Goal: Task Accomplishment & Management: Use online tool/utility

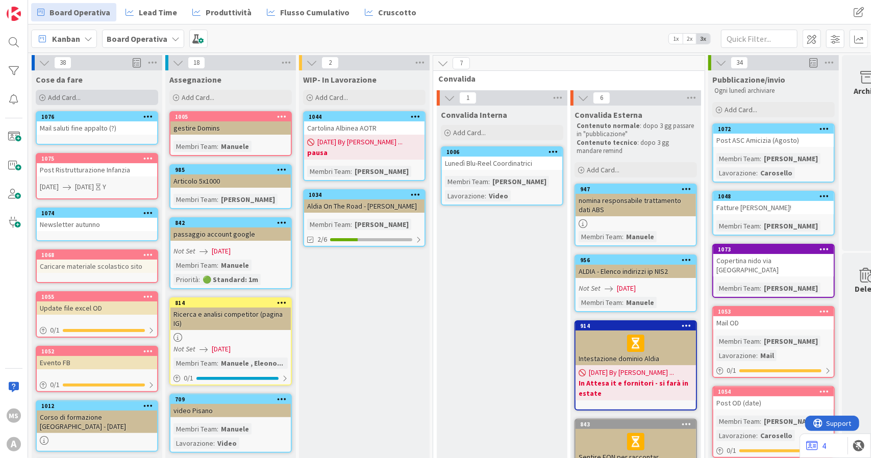
click at [61, 93] on span "Add Card..." at bounding box center [64, 97] width 33 height 9
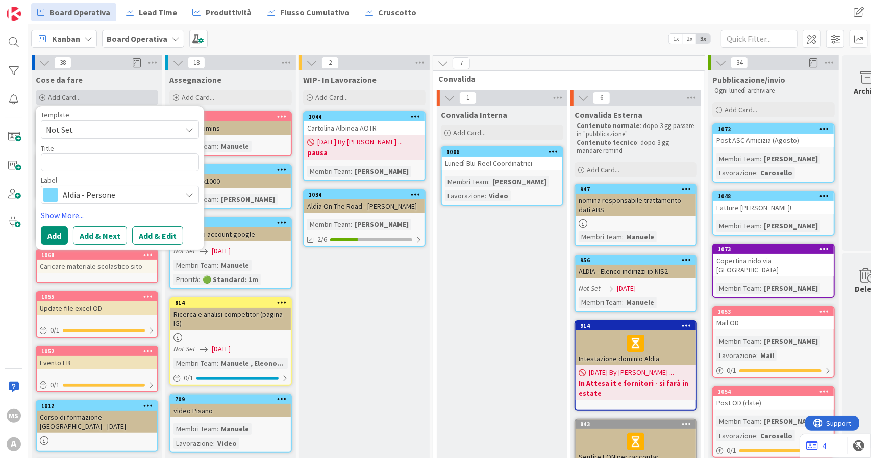
type textarea "x"
type textarea "S"
type textarea "x"
type textarea "St"
type textarea "x"
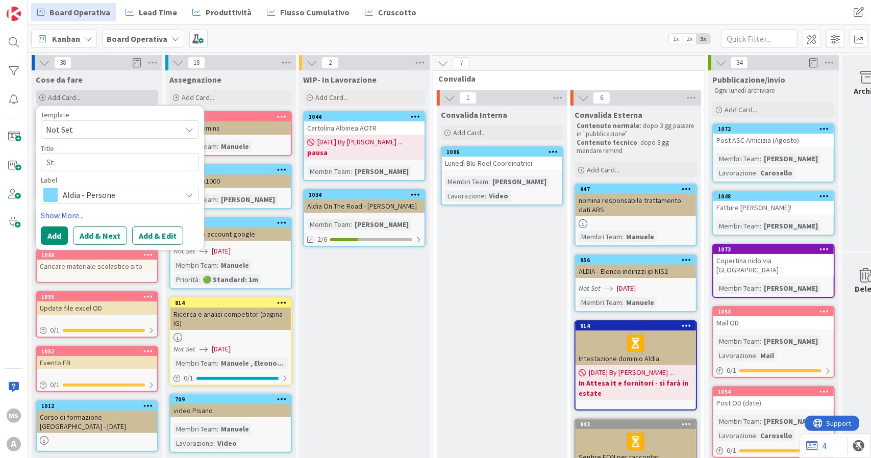
type textarea "Sta"
type textarea "x"
type textarea "Stam"
type textarea "x"
type textarea "Stamp"
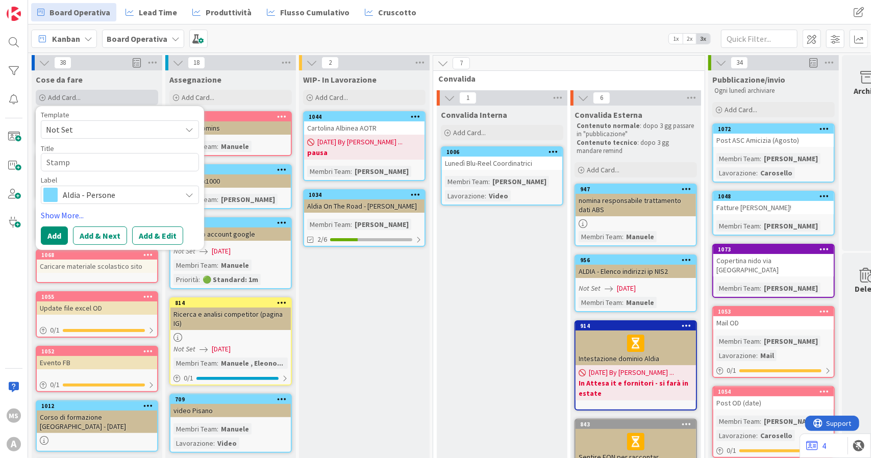
type textarea "x"
type textarea "Stampa"
type textarea "x"
type textarea "Stampa"
type textarea "x"
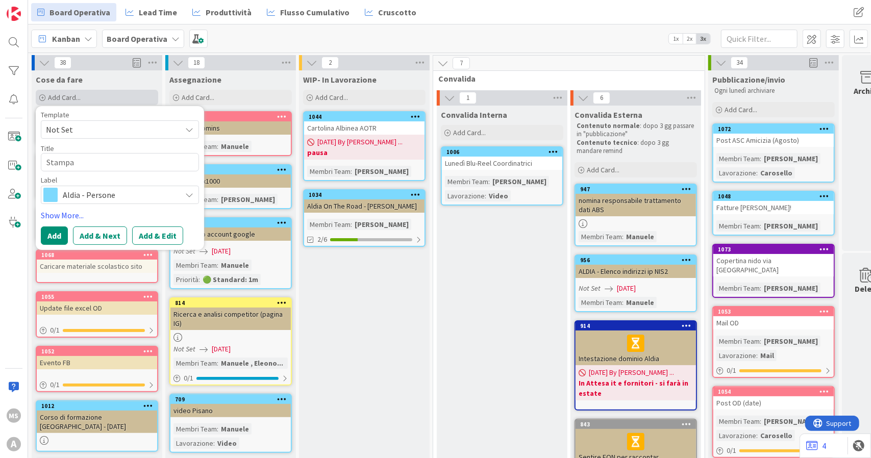
type textarea "Stampa b"
type textarea "x"
type textarea "Stampa be"
type textarea "x"
type textarea "Stampa beo"
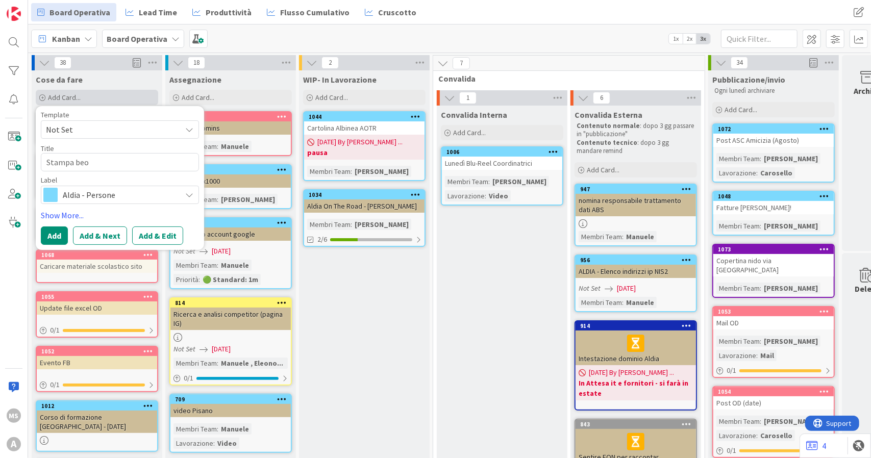
type textarea "x"
type textarea "Stampa beox"
type textarea "x"
type textarea "Stampa beo"
type textarea "x"
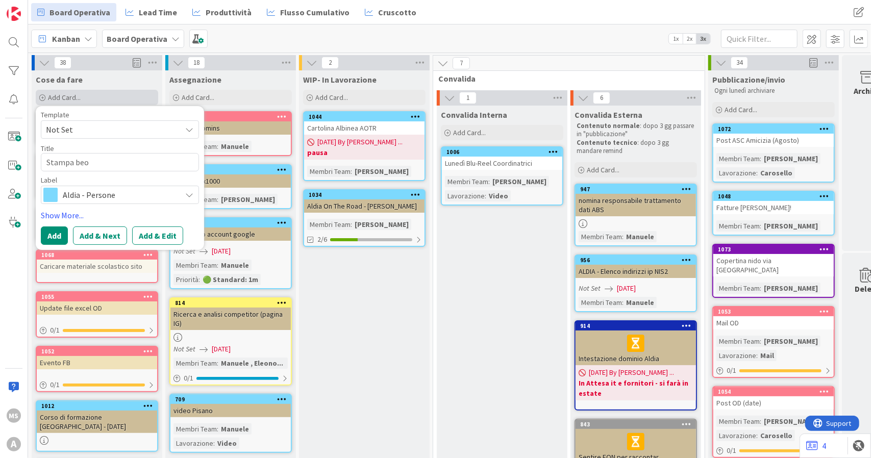
type textarea "Stampa be"
type textarea "x"
type textarea "Stampa be"
type textarea "x"
type textarea "Stampa beo"
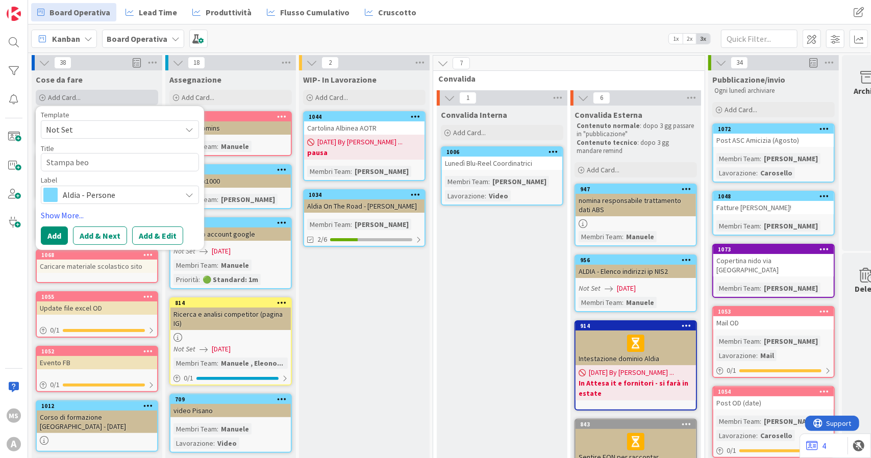
type textarea "x"
type textarea "Stampa beox"
type textarea "x"
type textarea "Stampa beoxh"
type textarea "x"
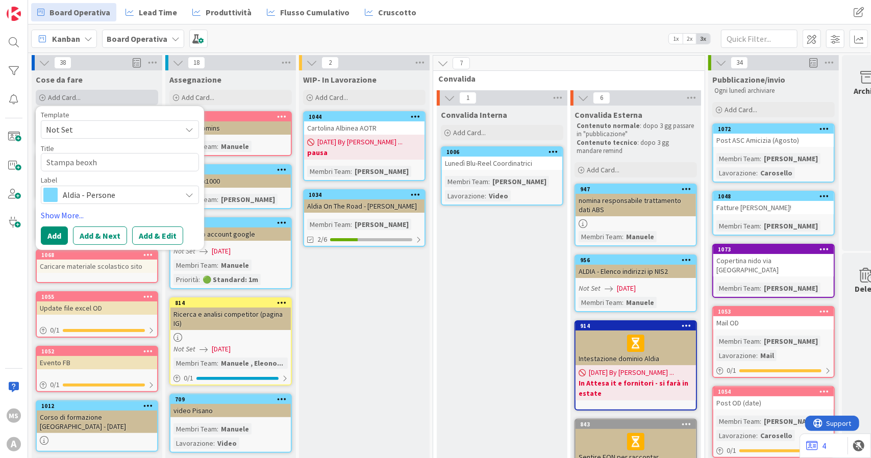
type textarea "Stampa beox"
type textarea "x"
type textarea "Stampa beo"
type textarea "x"
type textarea "Stampa ber"
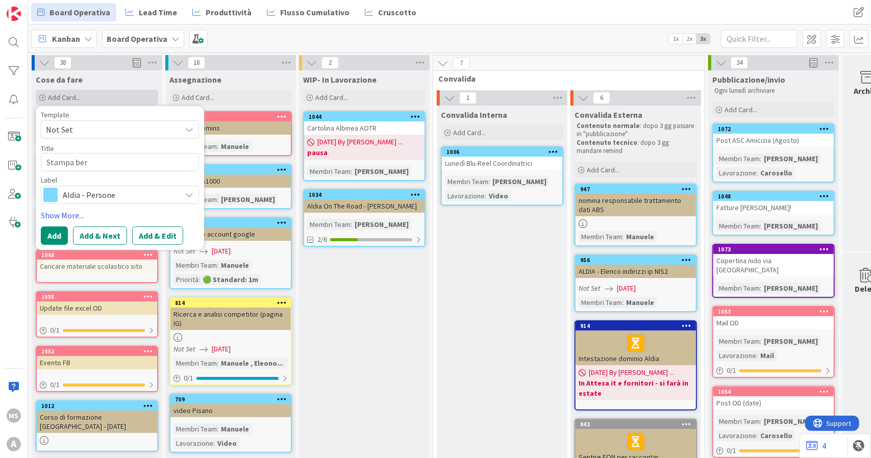
type textarea "x"
type textarea "Stampa bere"
type textarea "x"
type textarea "Stampa ber"
type textarea "x"
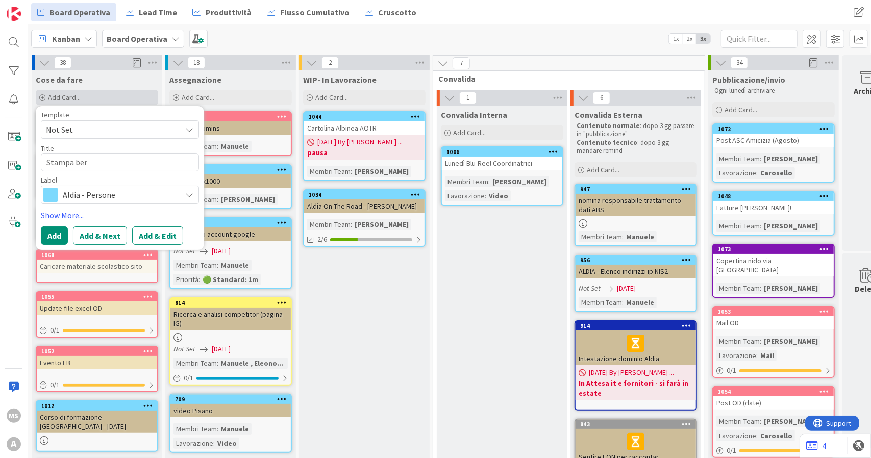
type textarea "Stampa be"
type textarea "x"
type textarea "Stampa b"
type textarea "x"
type textarea "Stampa bro"
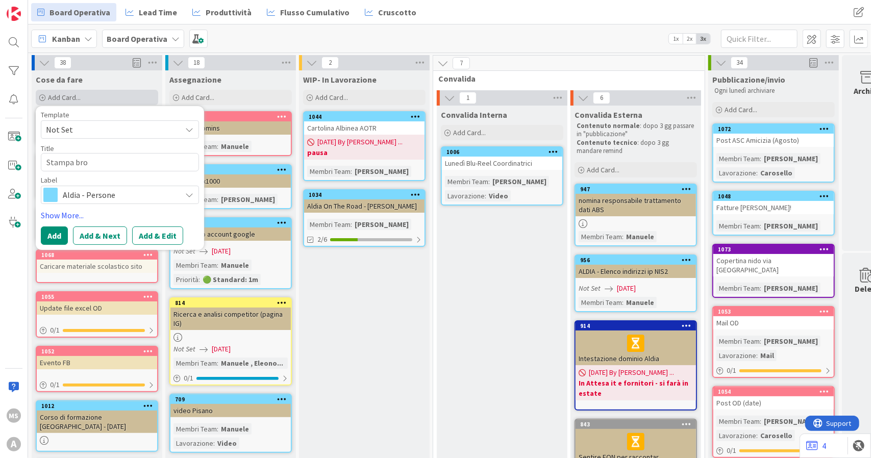
type textarea "x"
type textarea "Stampa broc"
type textarea "x"
type textarea "Stampa broch"
type textarea "x"
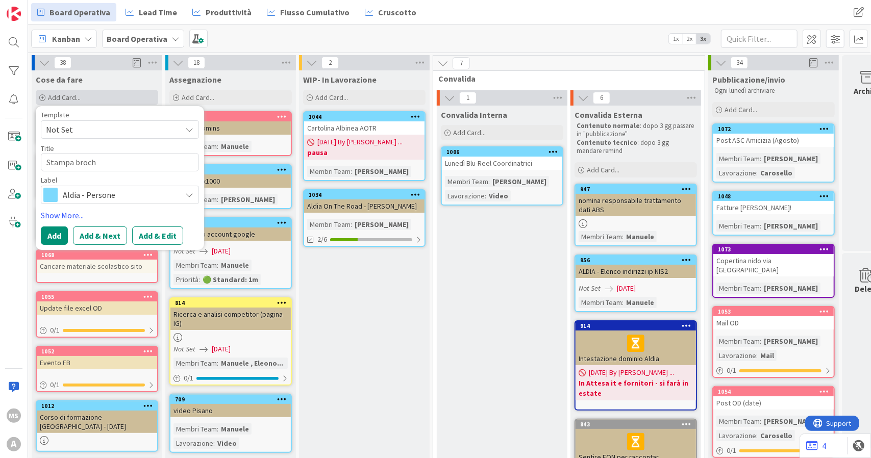
type textarea "Stampa brochi"
type textarea "x"
type textarea "Stampa brochir"
type textarea "x"
type textarea "Stampa brochire"
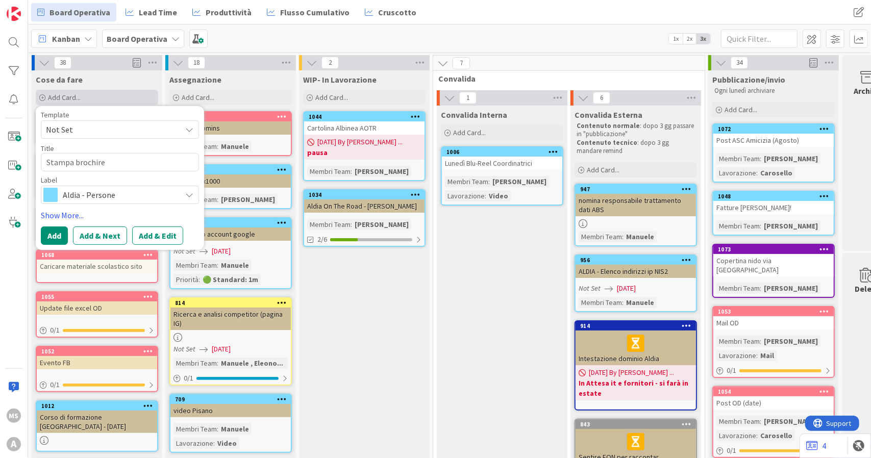
type textarea "x"
type textarea "Stampa brochire"
type textarea "x"
type textarea "Stampa brochire"
type textarea "x"
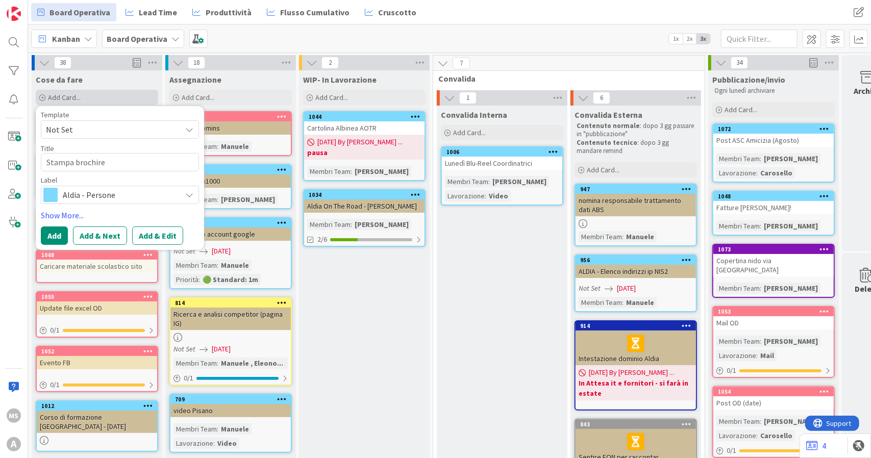
type textarea "Stampa brochir"
type textarea "x"
type textarea "Stampa brochi"
type textarea "x"
type textarea "Stampa broch"
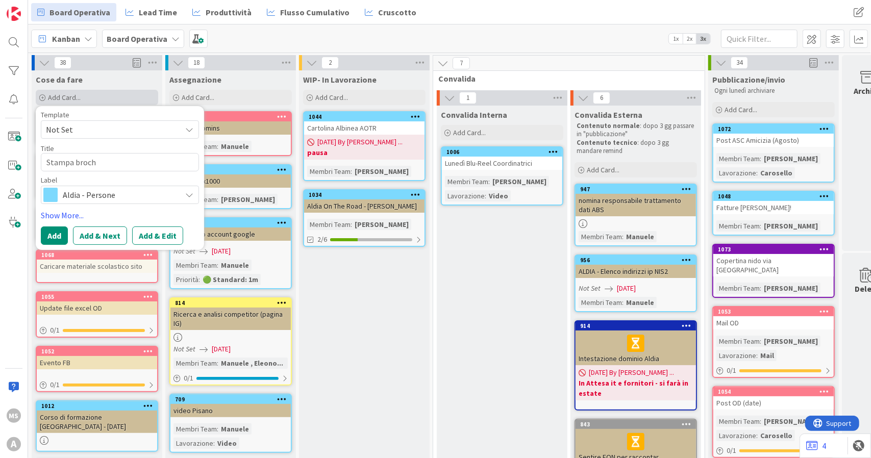
type textarea "x"
type textarea "Stampa brochu"
type textarea "x"
type textarea "Stampa brochur"
type textarea "x"
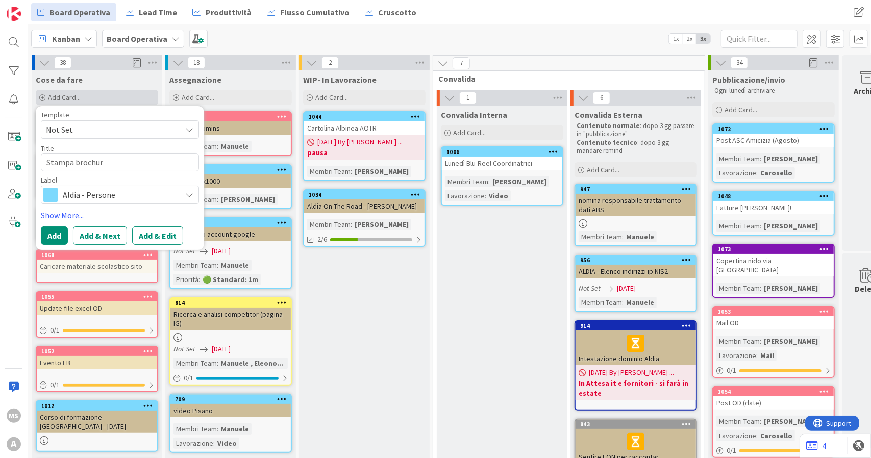
type textarea "Stampa brochure"
type textarea "x"
type textarea "Stampa brochure"
type textarea "x"
type textarea "Stampa brochure P"
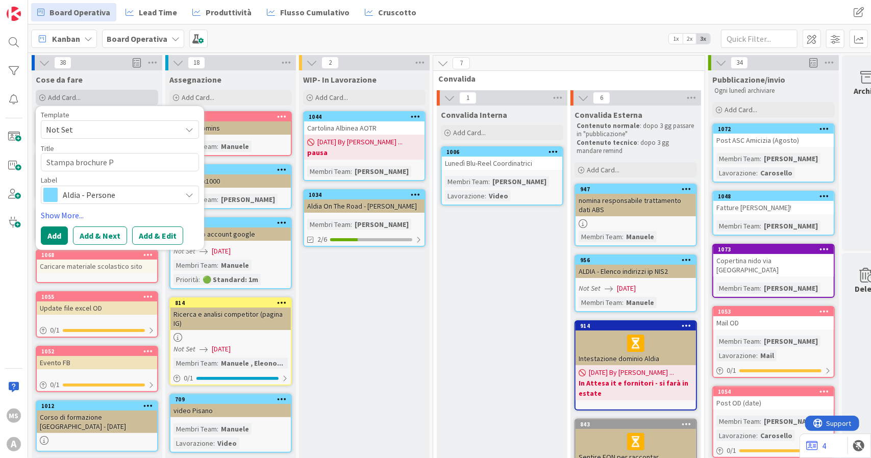
type textarea "x"
type textarea "Stampa brochure Pr"
type textarea "x"
type textarea "Stampa brochure Pre"
type textarea "x"
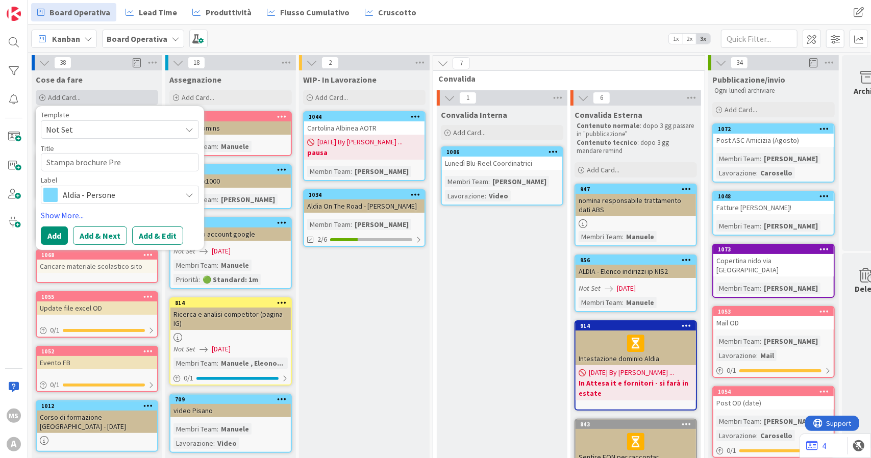
type textarea "Stampa brochure Pre P"
type textarea "x"
type textarea "Stampa brochure Pre Po"
type textarea "x"
type textarea "Stampa brochure Pre Pos"
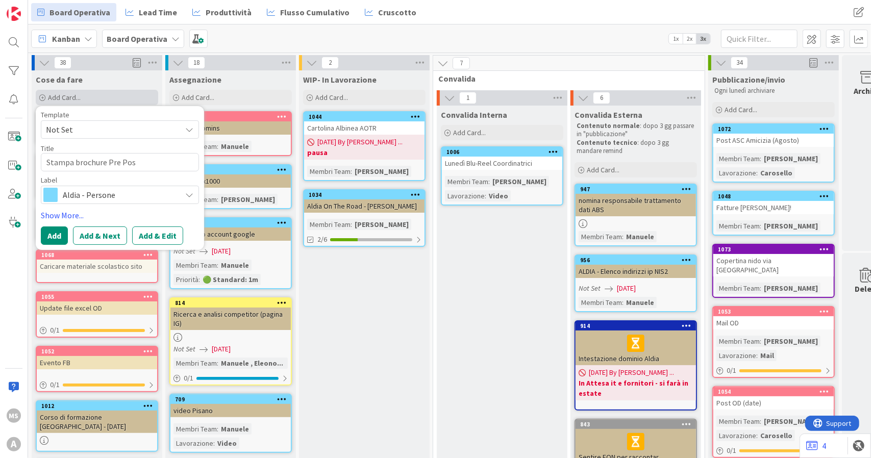
type textarea "x"
type textarea "Stampa brochure Pre Post"
click at [159, 188] on span "Aldia - Persone" at bounding box center [119, 195] width 113 height 14
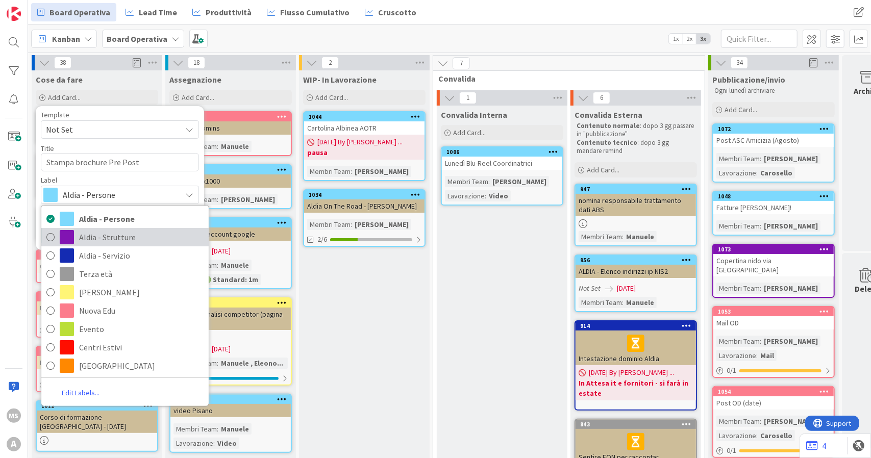
click at [165, 245] on link "Aldia - Strutture" at bounding box center [124, 237] width 167 height 18
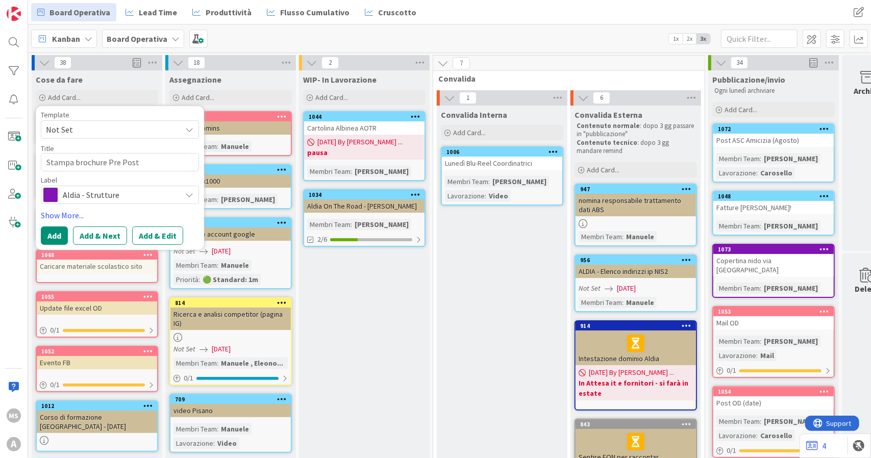
click at [135, 172] on div "Template Not Set Title 24 / 128 Stampa brochure Pre Post Label Aldia - Struttur…" at bounding box center [120, 157] width 158 height 93
click at [140, 188] on span "Aldia - Strutture" at bounding box center [119, 195] width 113 height 14
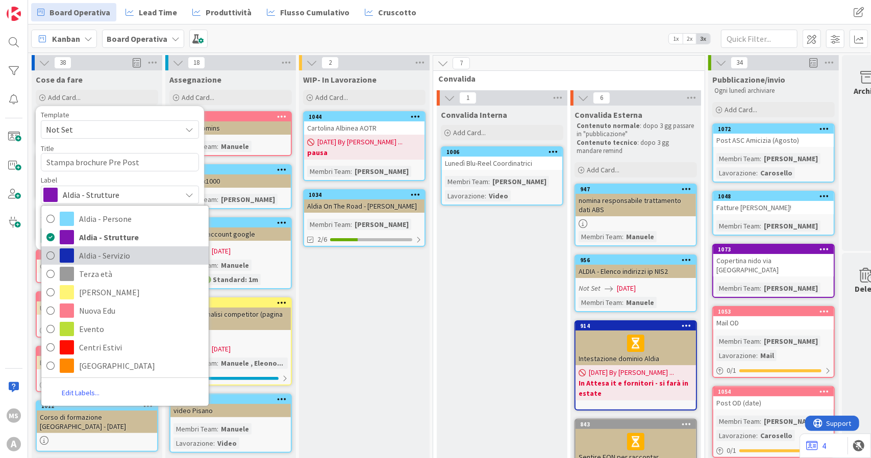
click at [137, 260] on span "Aldia - Servizio" at bounding box center [141, 255] width 125 height 15
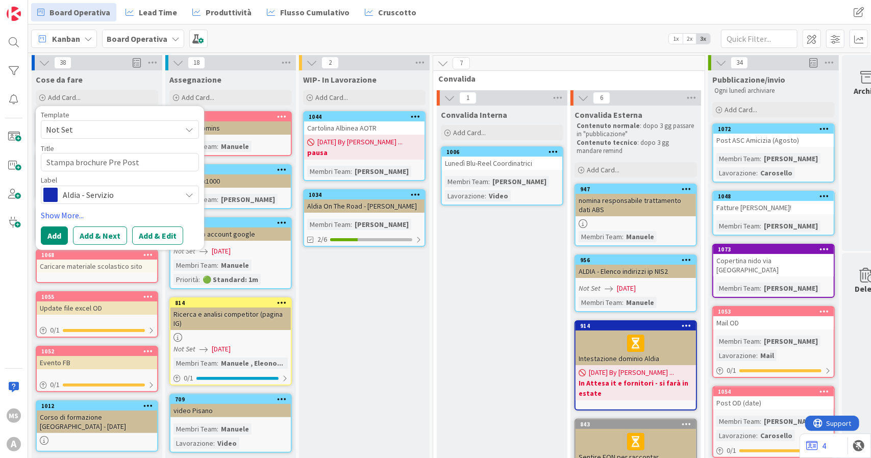
click at [65, 225] on div "Template Not Set Title 24 / 128 Stampa brochure Pre Post Label Aldia - Servizio…" at bounding box center [120, 178] width 158 height 134
click at [43, 232] on button "Add" at bounding box center [54, 236] width 27 height 18
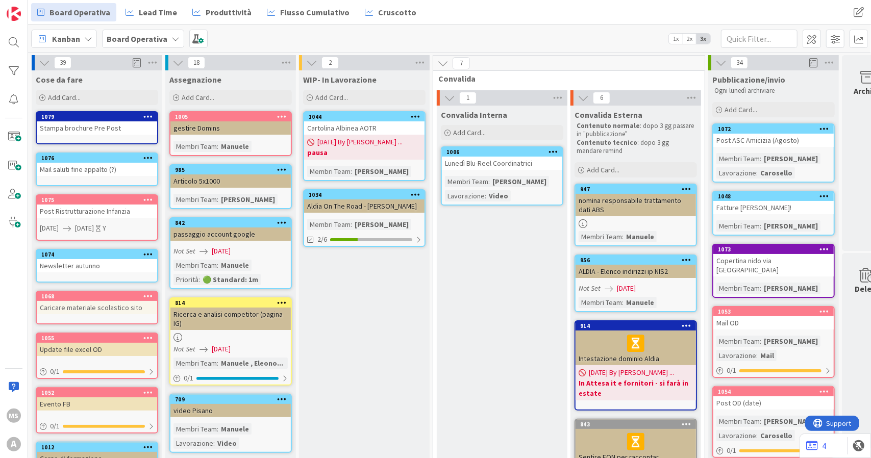
click at [121, 126] on div "Stampa brochure Pre Post" at bounding box center [97, 127] width 120 height 13
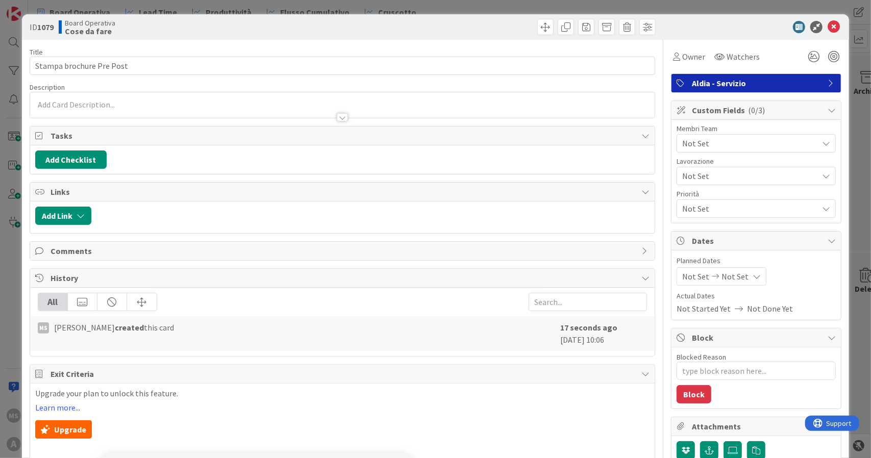
click at [110, 101] on p at bounding box center [342, 105] width 615 height 12
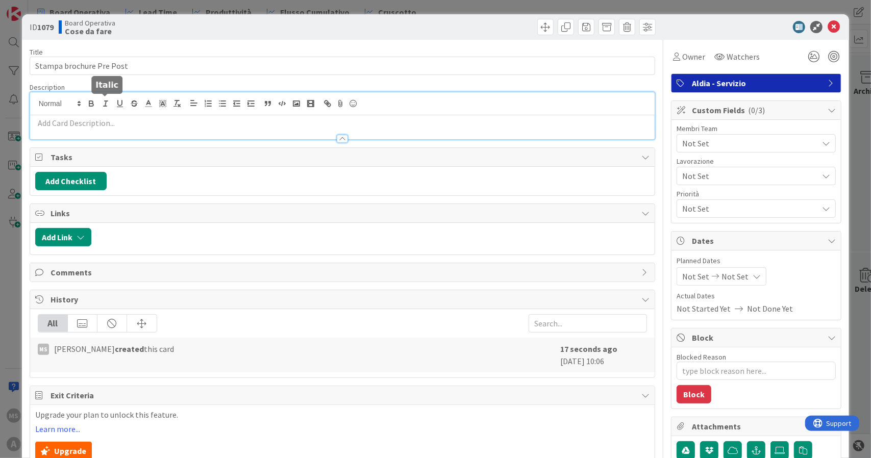
click at [99, 131] on div at bounding box center [342, 134] width 625 height 11
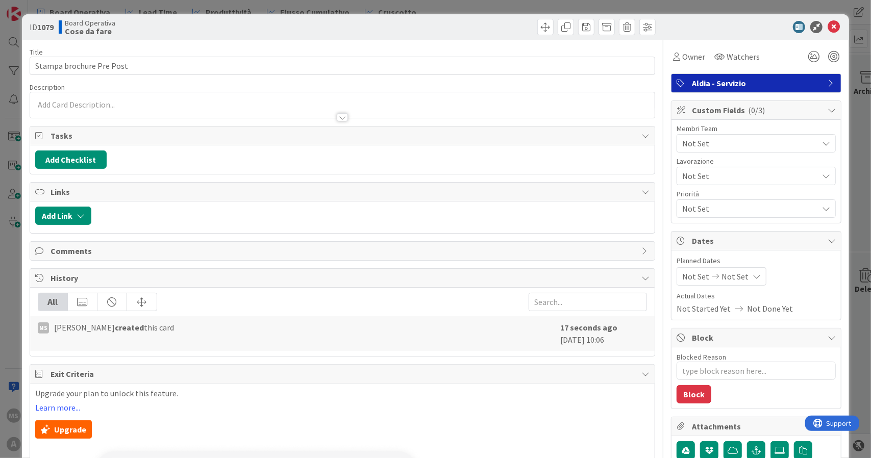
click at [90, 97] on div at bounding box center [342, 107] width 625 height 21
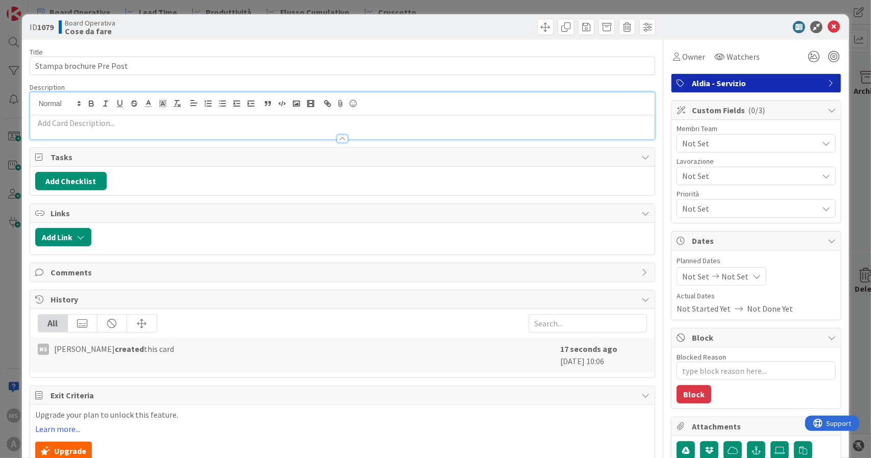
click at [93, 113] on div at bounding box center [342, 103] width 625 height 23
click at [96, 124] on p at bounding box center [342, 123] width 615 height 12
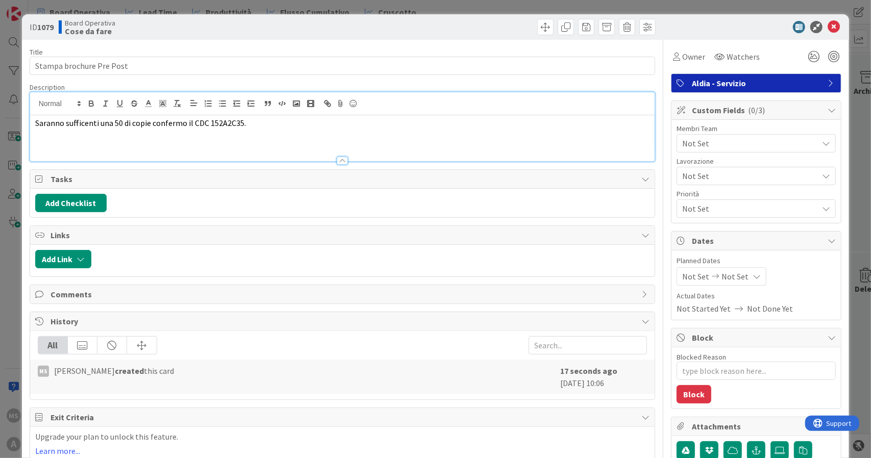
type textarea "x"
click at [828, 18] on div "ID 1079 Board Operativa Cose da fare" at bounding box center [436, 27] width 828 height 26
click at [828, 24] on icon at bounding box center [834, 27] width 12 height 12
